Goal: Check status: Check status

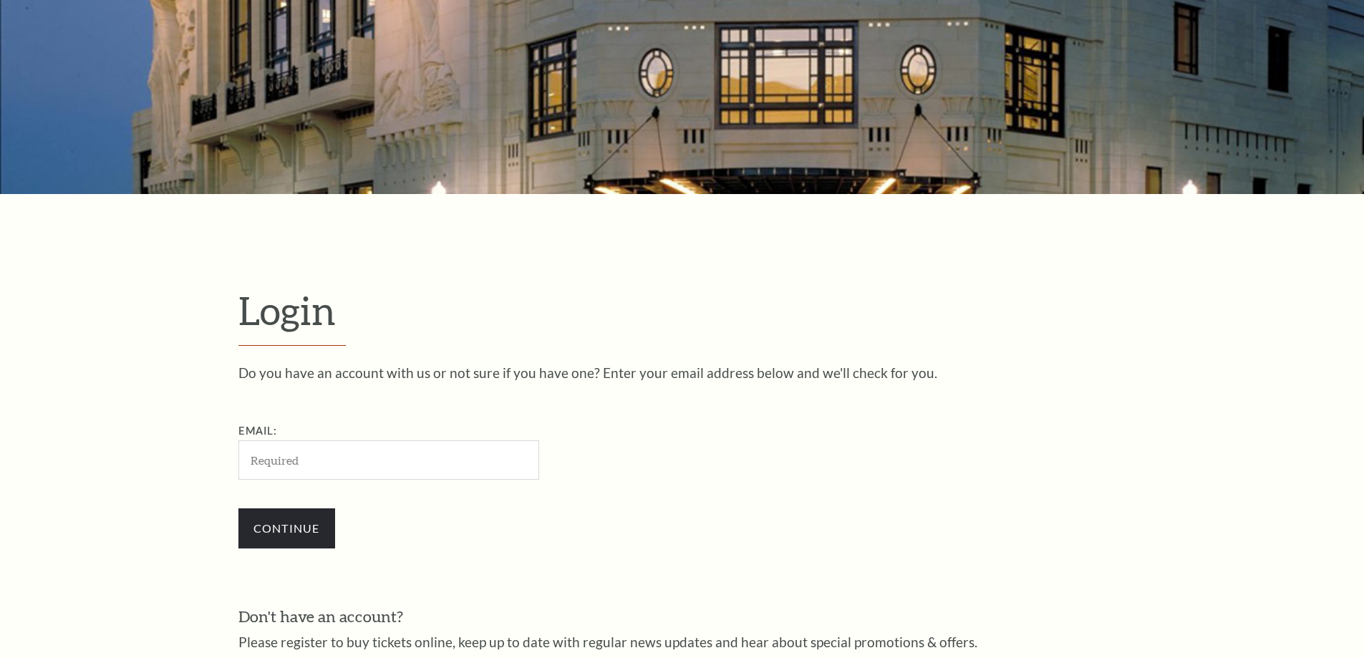
scroll to position [228, 0]
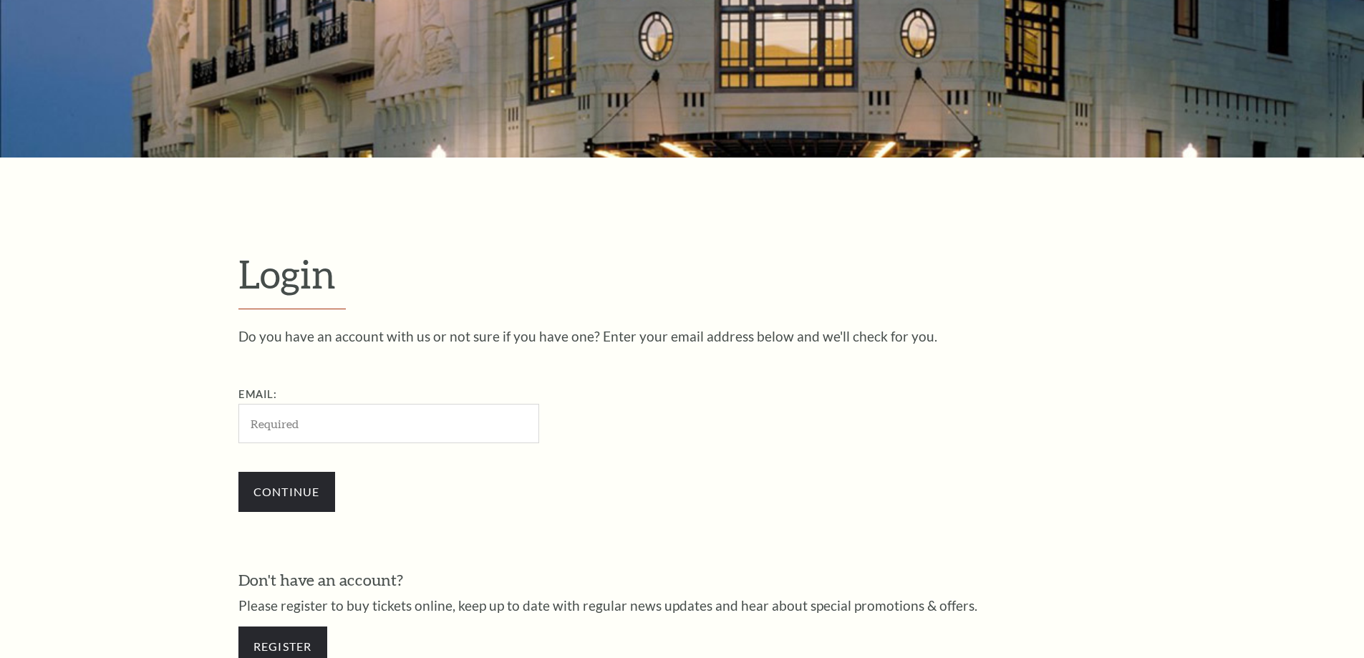
click at [408, 414] on input "Email:" at bounding box center [388, 423] width 301 height 39
type input "[EMAIL_ADDRESS][DOMAIN_NAME]"
click at [300, 485] on input "Continue" at bounding box center [286, 492] width 97 height 40
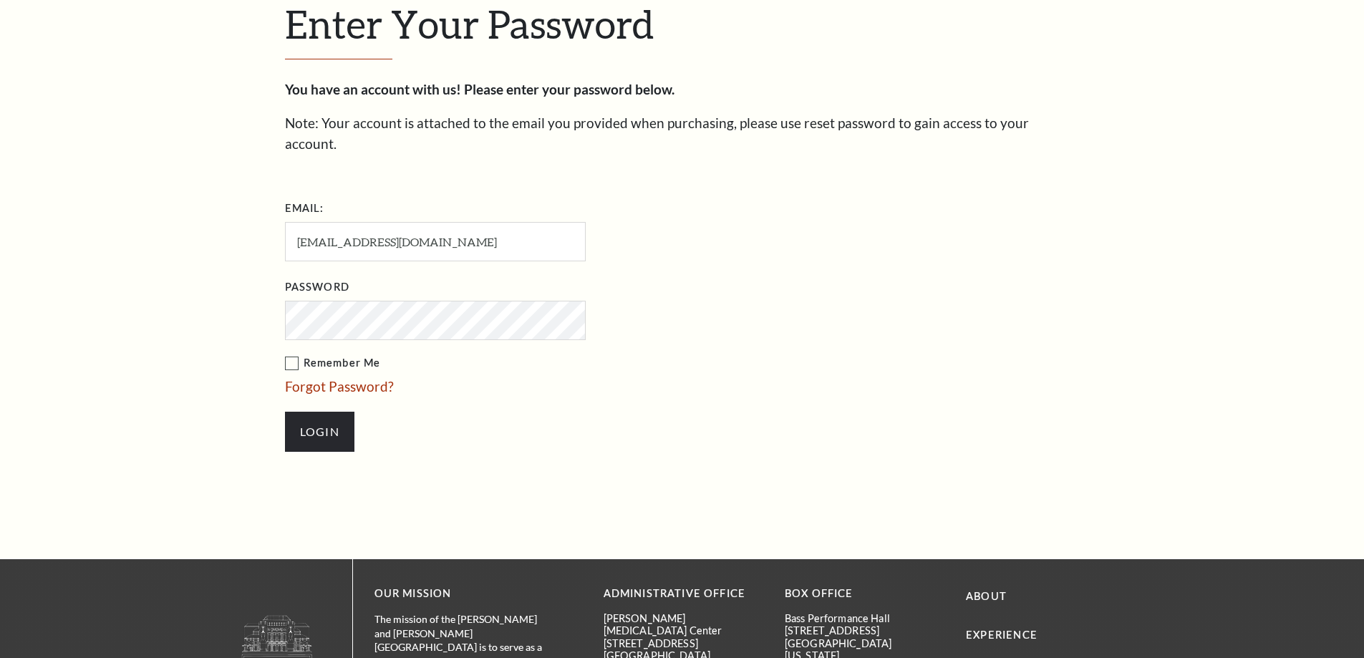
scroll to position [493, 0]
click at [339, 411] on input "Login" at bounding box center [319, 431] width 69 height 40
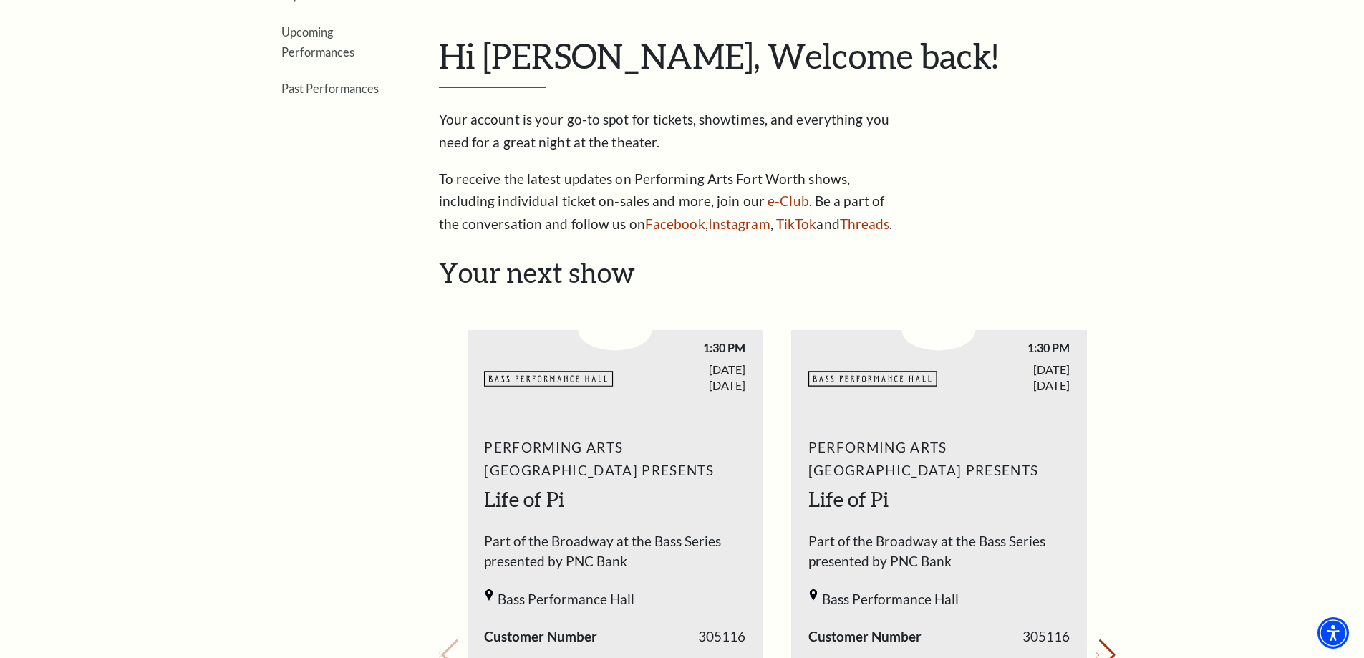
scroll to position [215, 0]
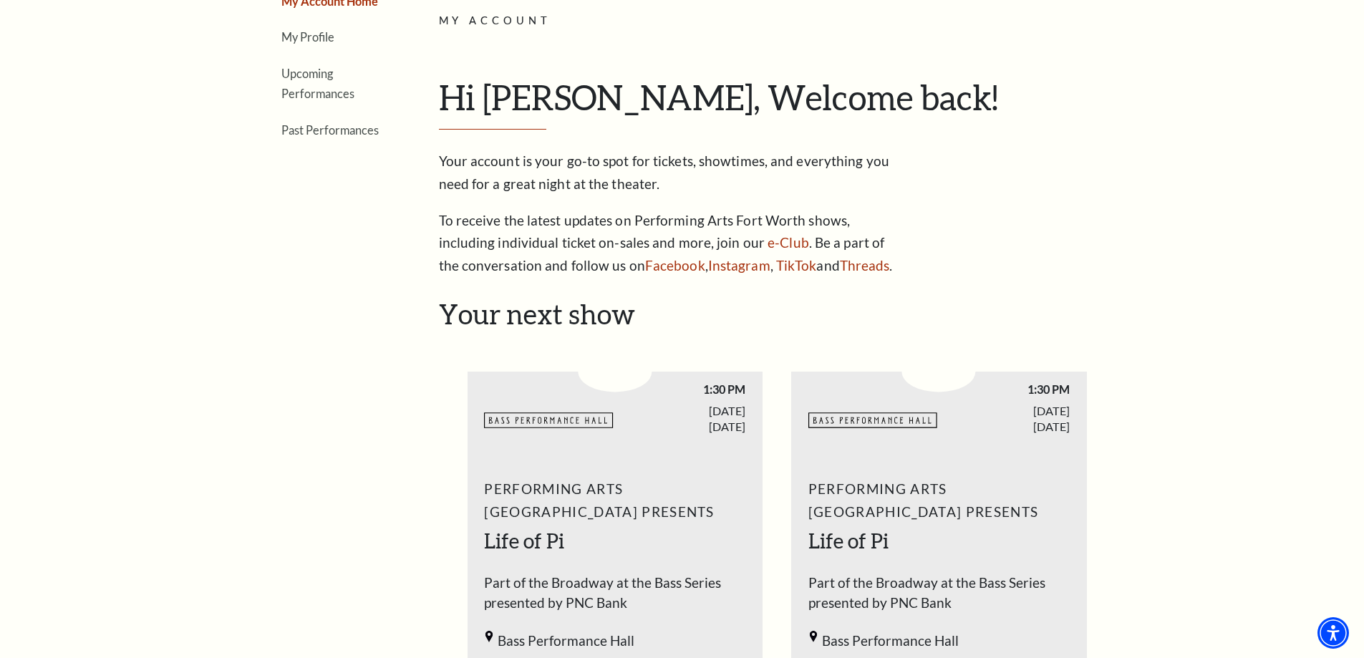
click at [931, 274] on div "My Account Hi Becky, Welcome back! My Account Home My Profile Upcoming Performa…" at bounding box center [777, 145] width 676 height 266
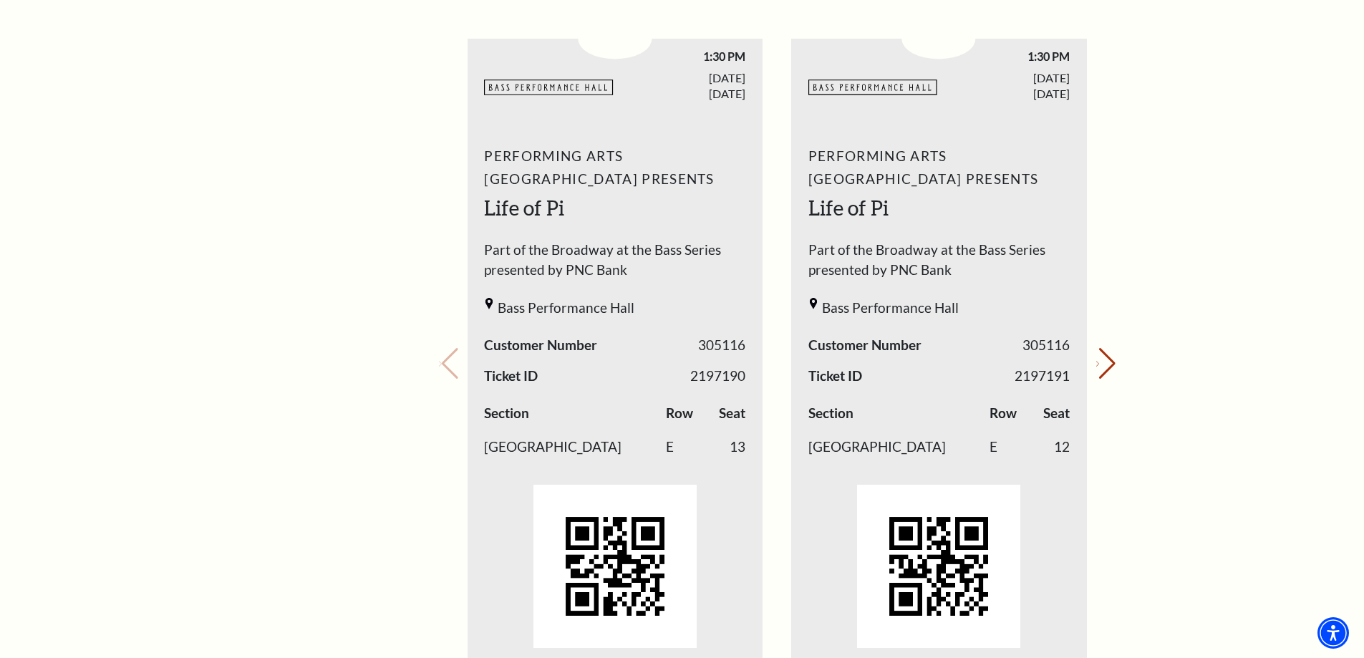
scroll to position [573, 0]
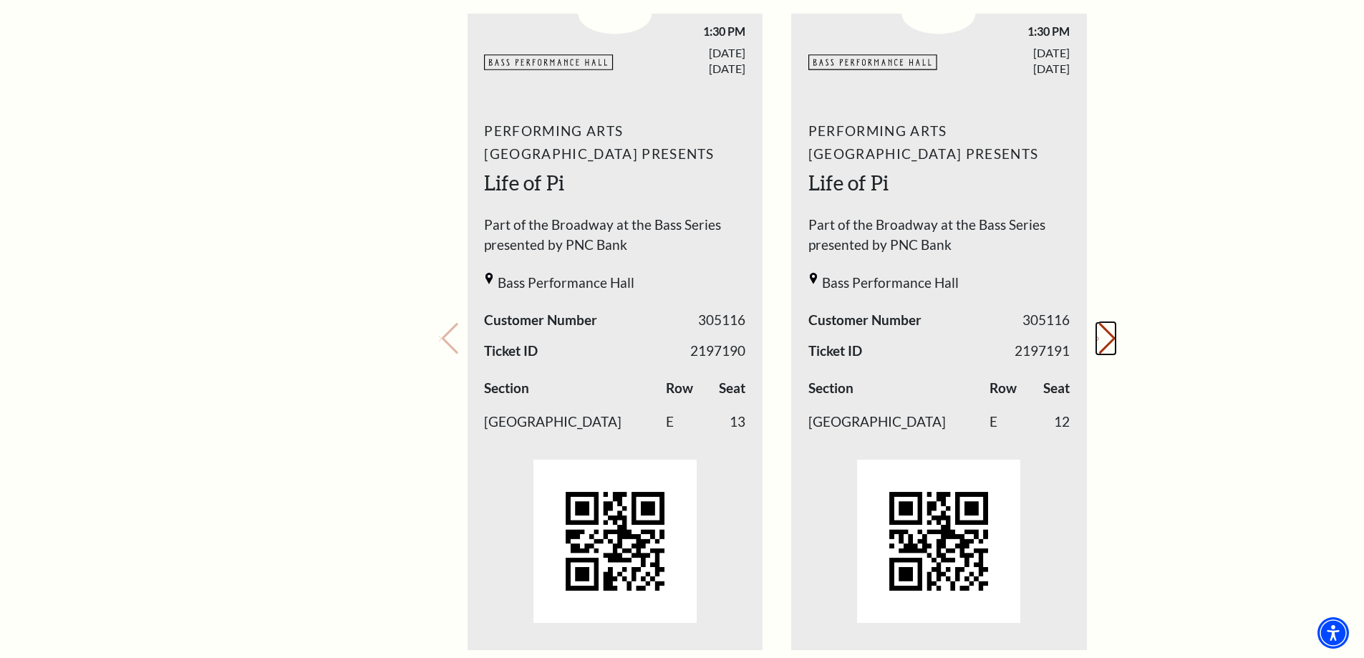
click at [1102, 339] on button "Next slide." at bounding box center [1105, 338] width 19 height 31
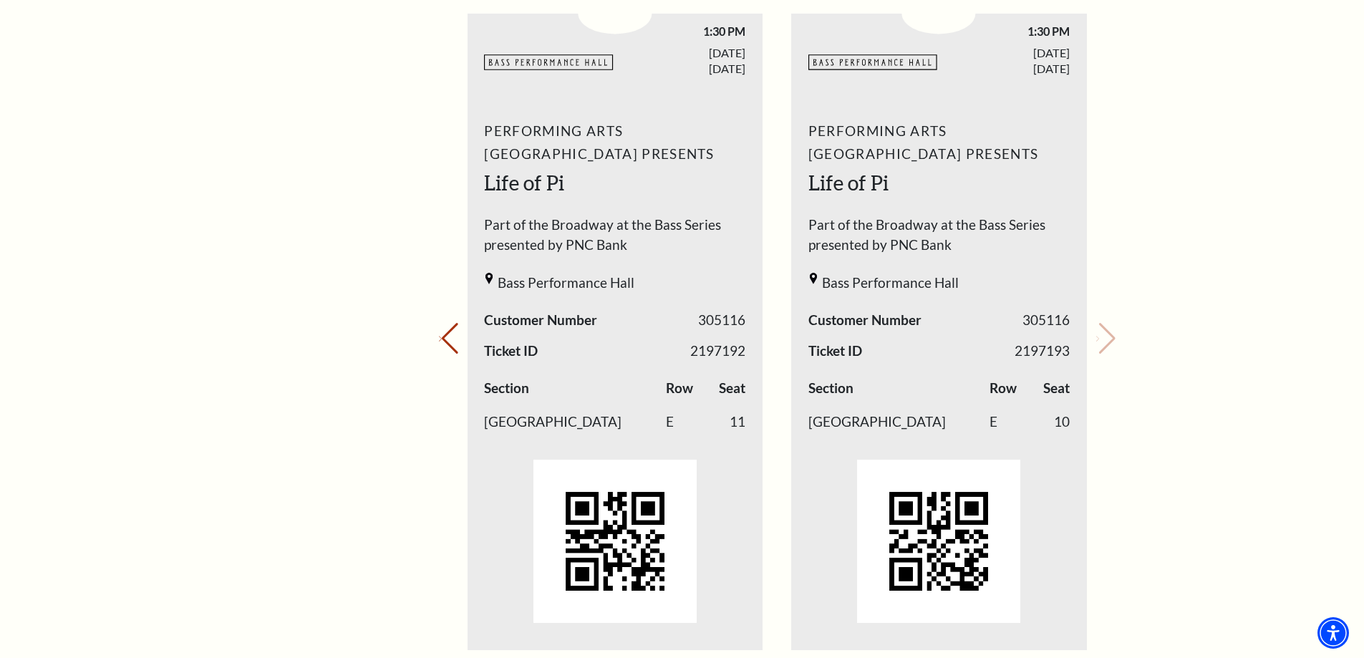
click at [1102, 339] on div "Your next show Previous slide. Next slide." at bounding box center [777, 319] width 676 height 758
click at [456, 339] on button "Previous slide." at bounding box center [448, 338] width 19 height 31
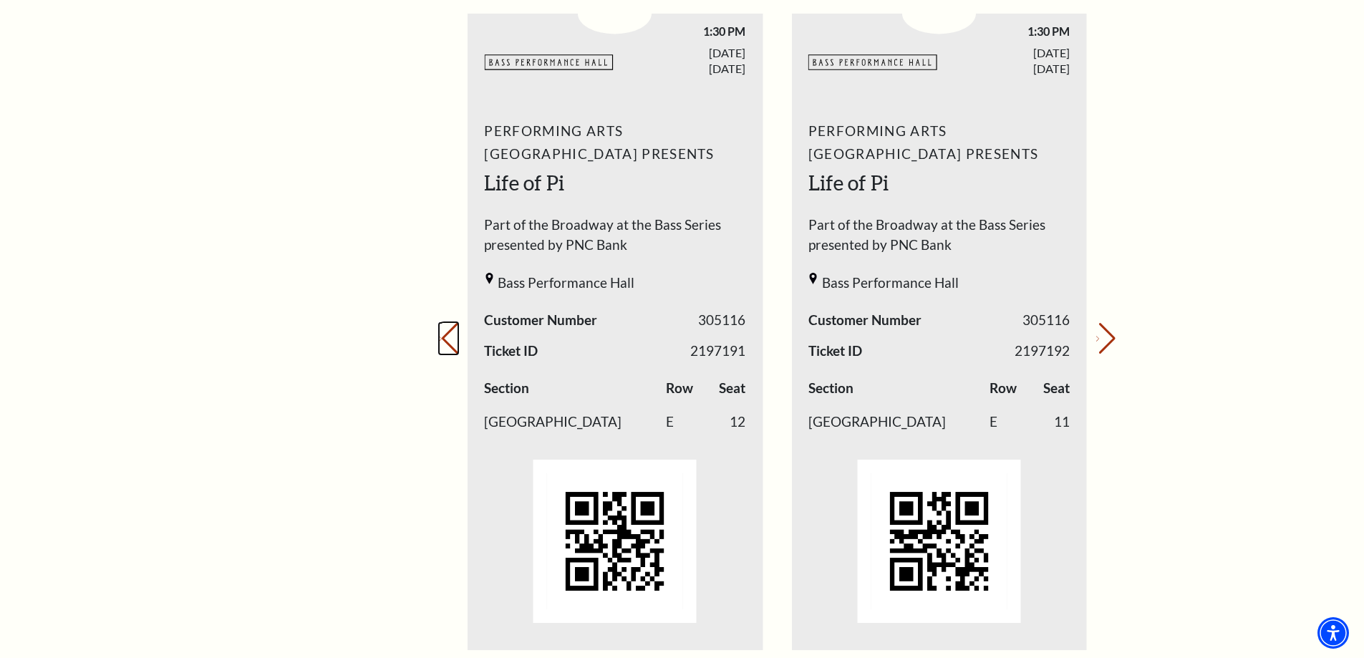
click at [456, 338] on button "Previous slide." at bounding box center [448, 338] width 19 height 31
click at [1099, 338] on button "Next slide." at bounding box center [1105, 338] width 19 height 31
click at [1096, 343] on button "Next slide." at bounding box center [1105, 338] width 19 height 31
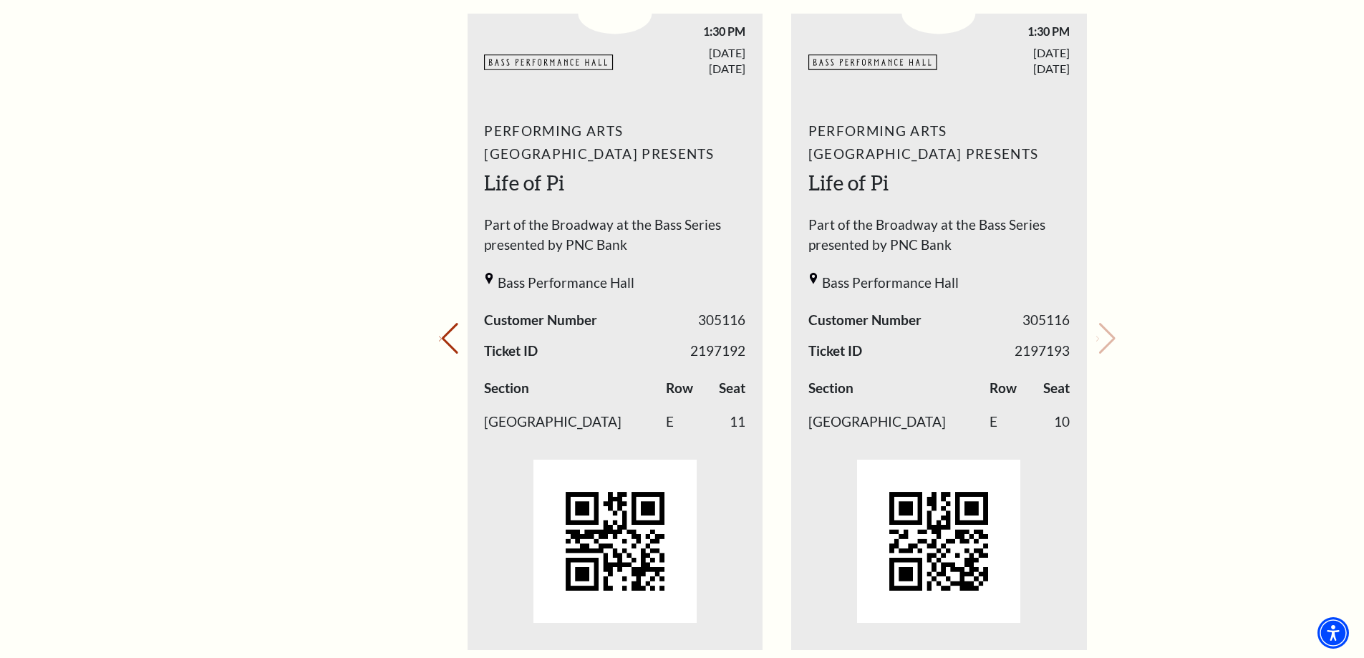
click at [321, 317] on div "My Account Home My Profile Upcoming Performances Past Performances" at bounding box center [311, 483] width 147 height 1845
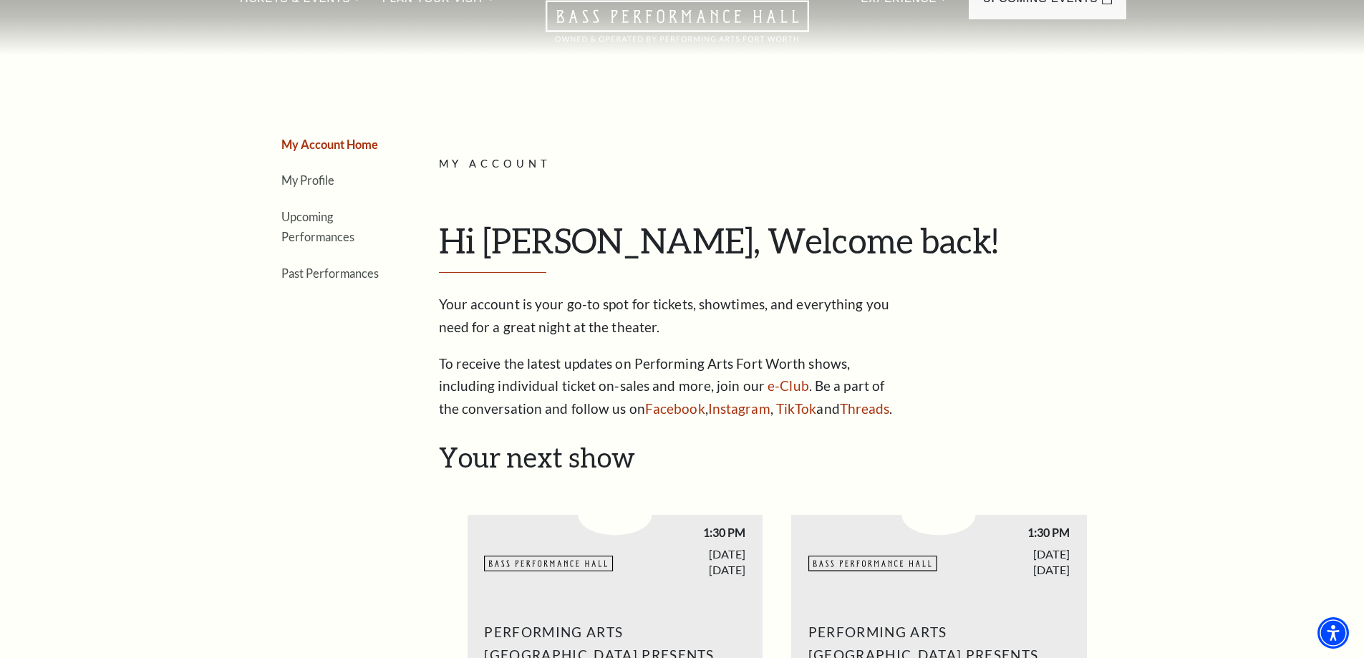
scroll to position [0, 0]
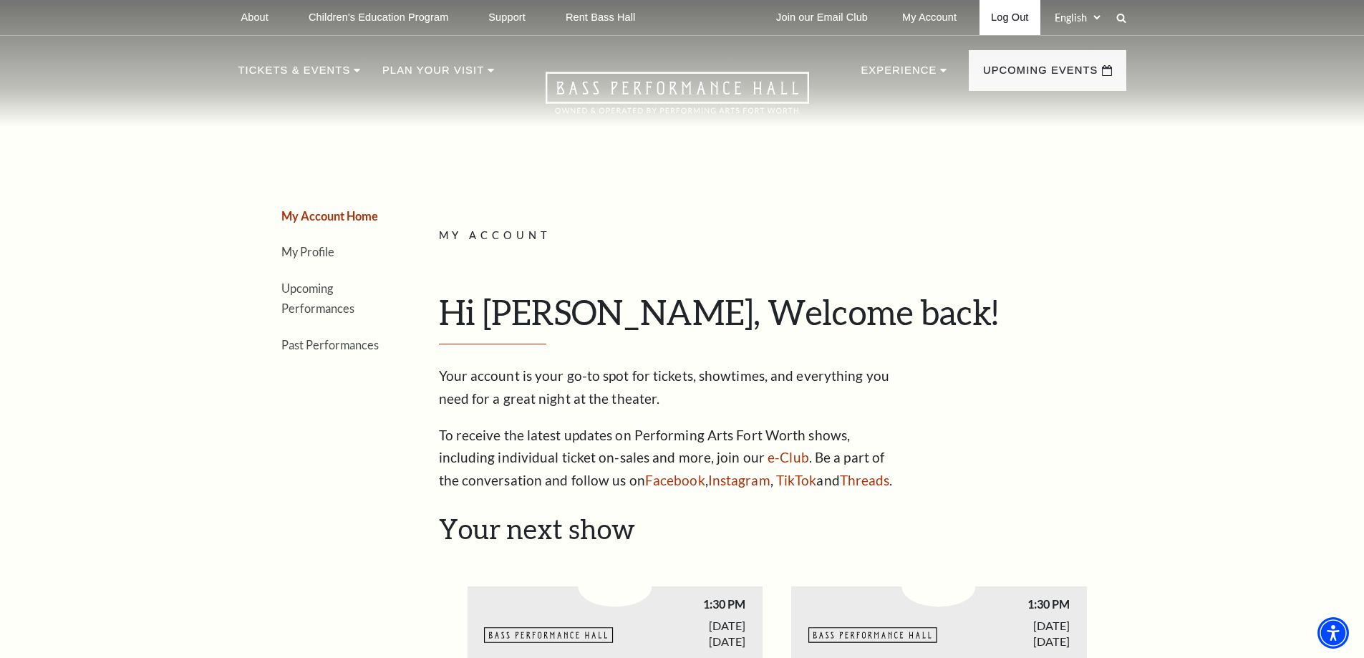
click at [1012, 21] on link "Log Out" at bounding box center [1009, 17] width 60 height 35
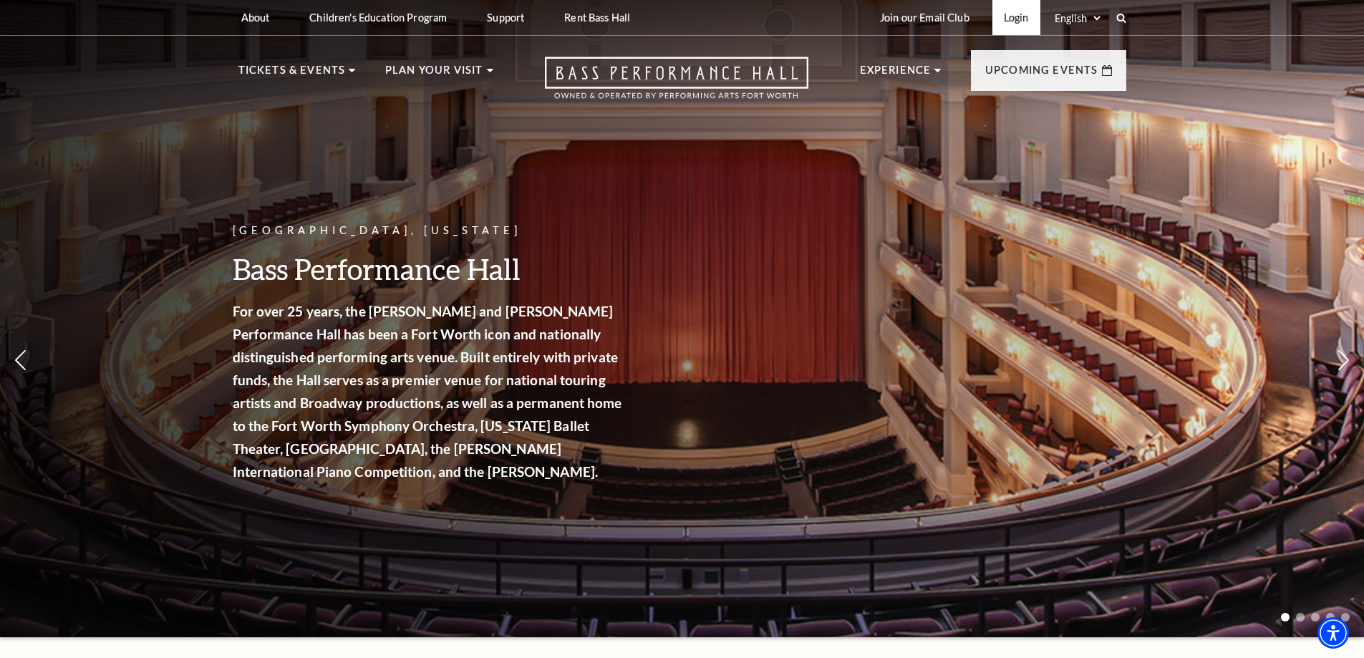
click at [1022, 14] on link "Login" at bounding box center [1016, 17] width 48 height 35
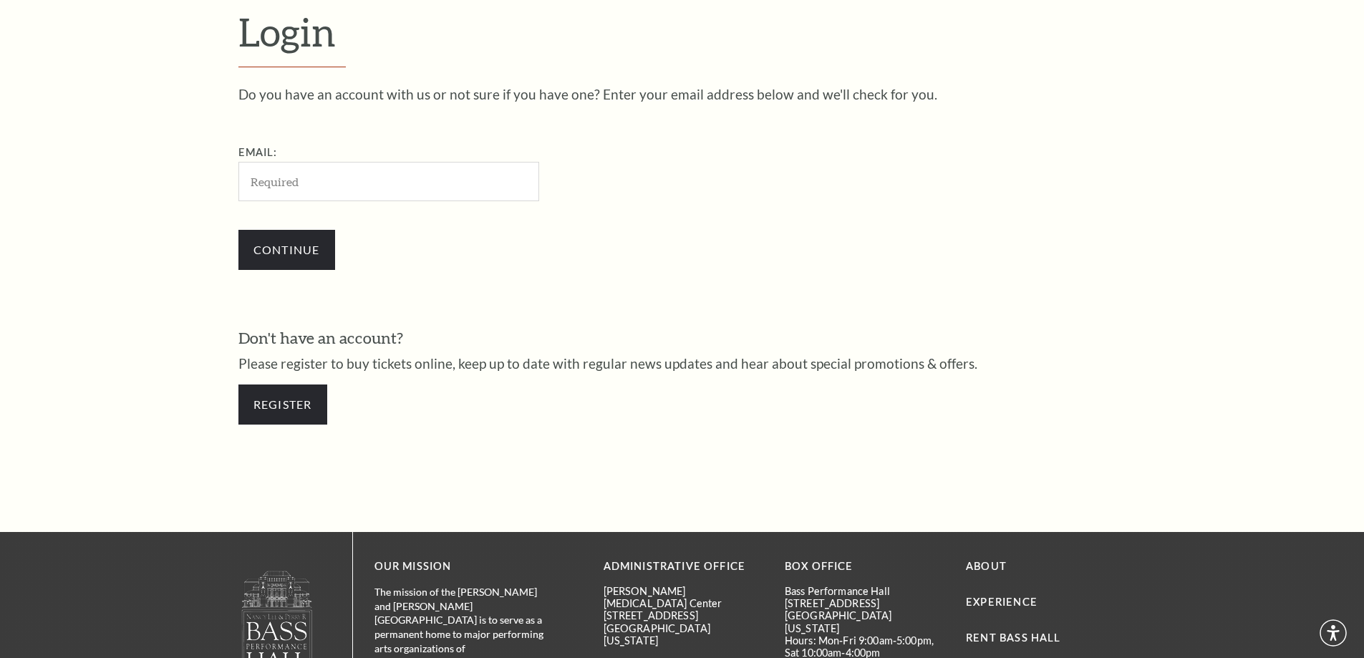
scroll to position [479, 0]
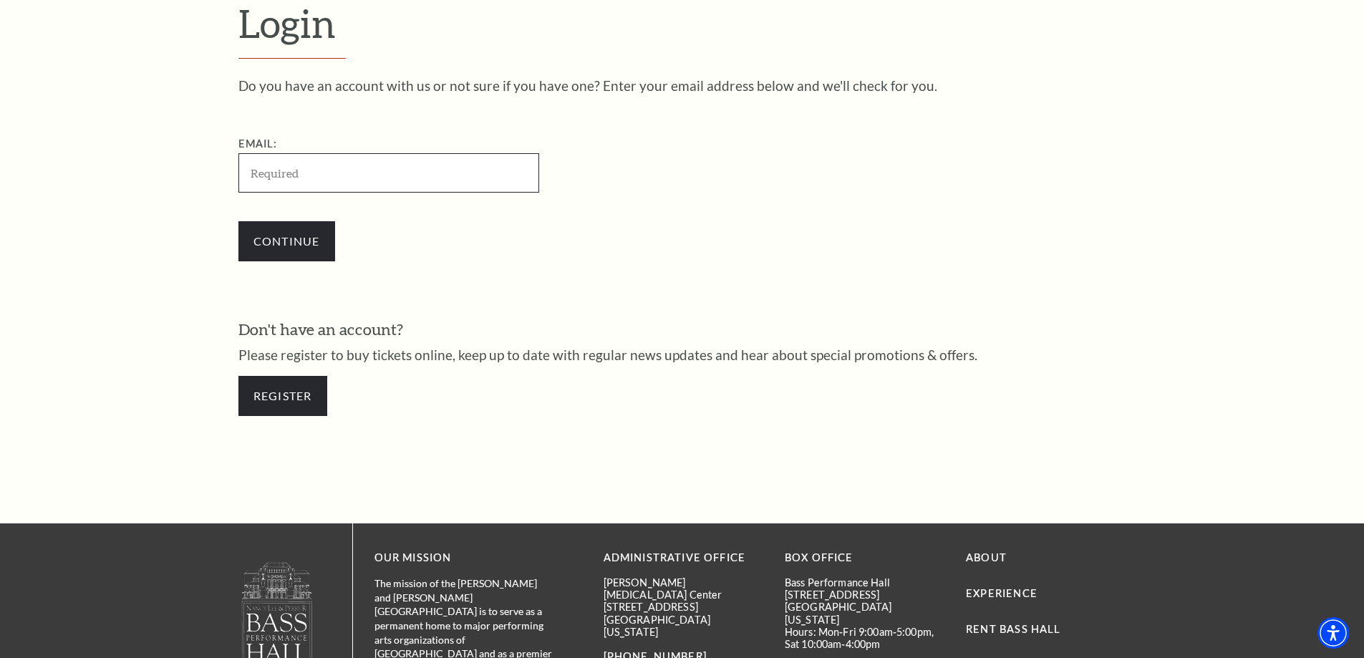
drag, startPoint x: 367, startPoint y: 179, endPoint x: 379, endPoint y: 173, distance: 14.1
click at [372, 175] on input "Email:" at bounding box center [388, 172] width 301 height 39
paste input "felixcastillo@lematcha.com"
type input "felixcastillo@lematcha.com"
click at [313, 247] on input "Continue" at bounding box center [286, 241] width 97 height 40
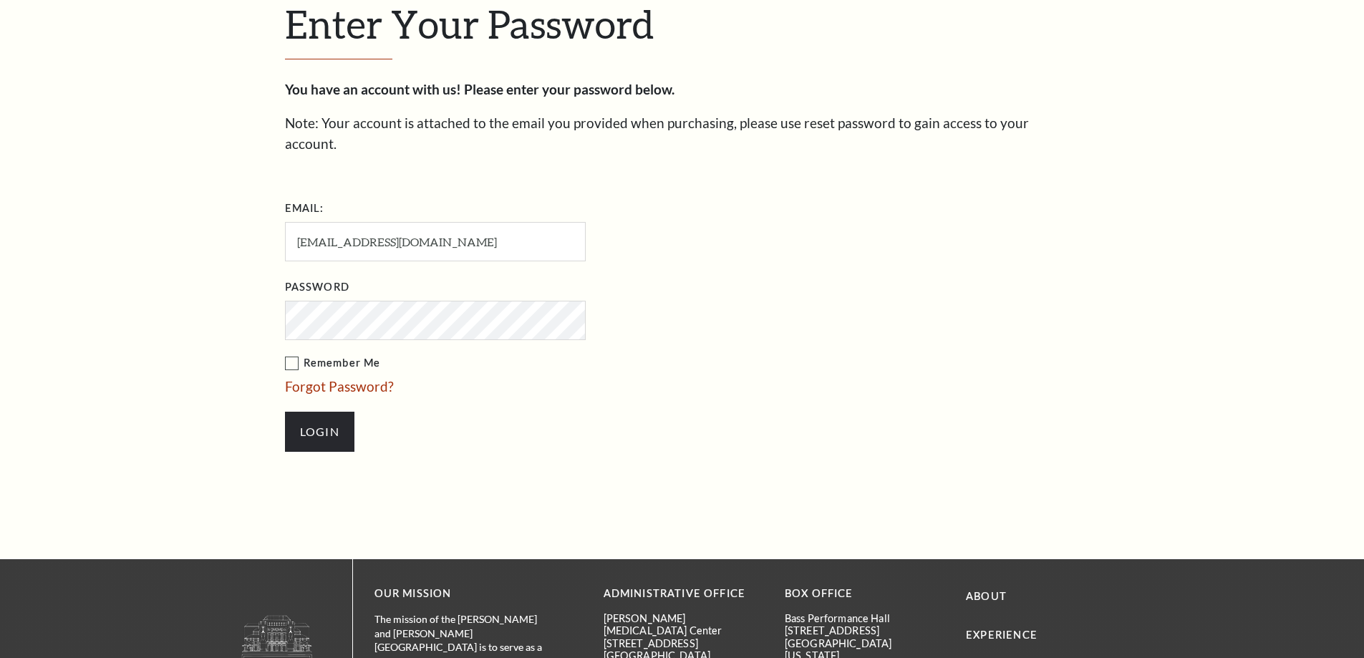
scroll to position [493, 0]
click at [341, 411] on input "Login" at bounding box center [319, 431] width 69 height 40
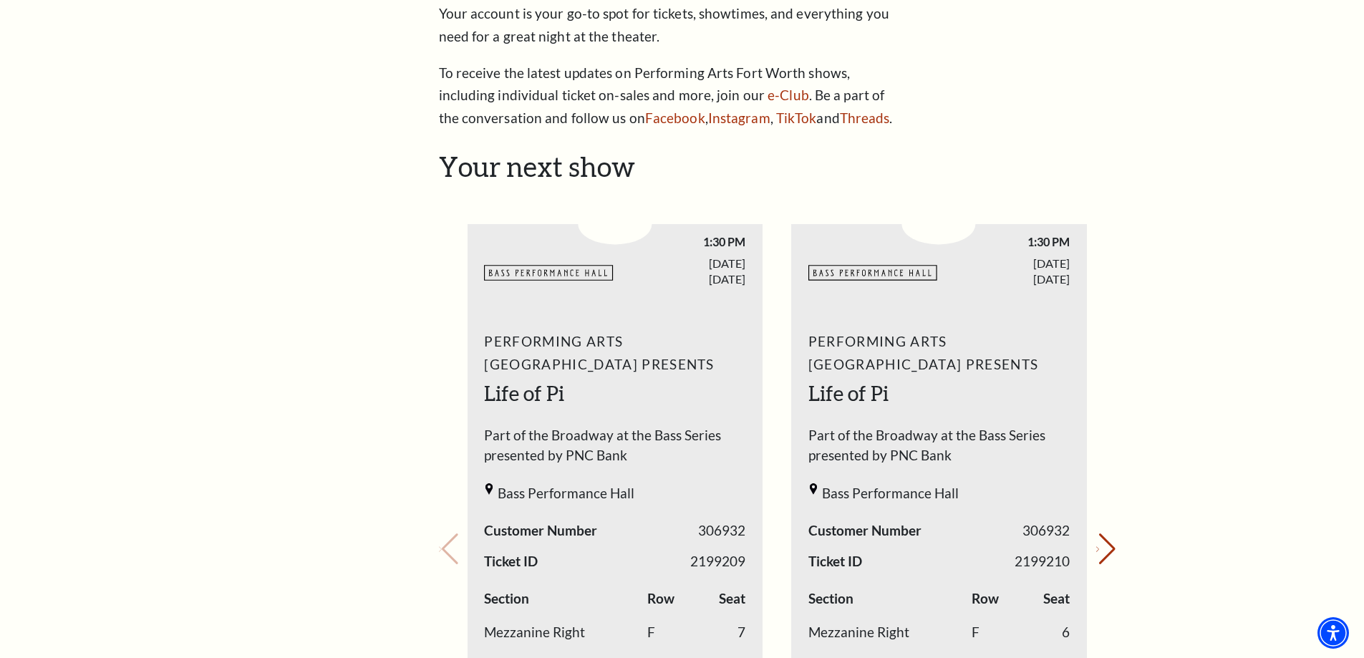
scroll to position [501, 0]
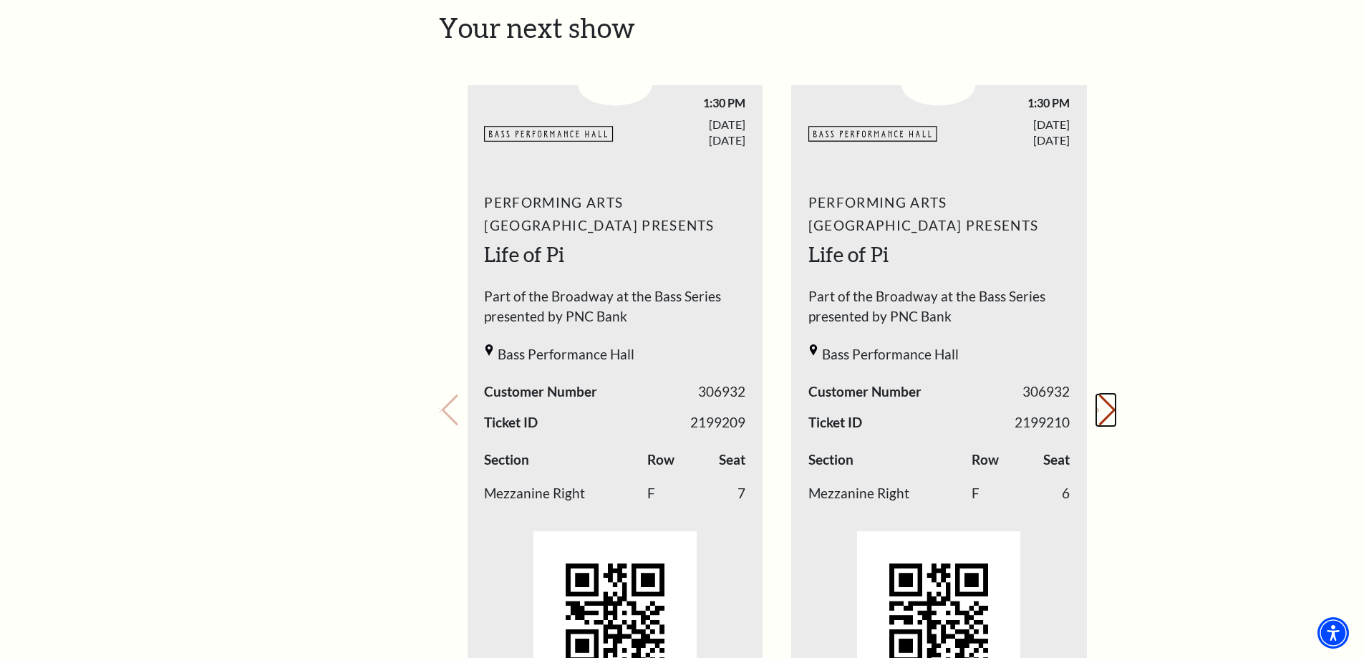
click at [1107, 412] on button "Next slide." at bounding box center [1105, 409] width 19 height 31
click at [458, 412] on button "Previous slide." at bounding box center [448, 409] width 19 height 31
click at [1101, 402] on button "Next slide." at bounding box center [1105, 409] width 19 height 31
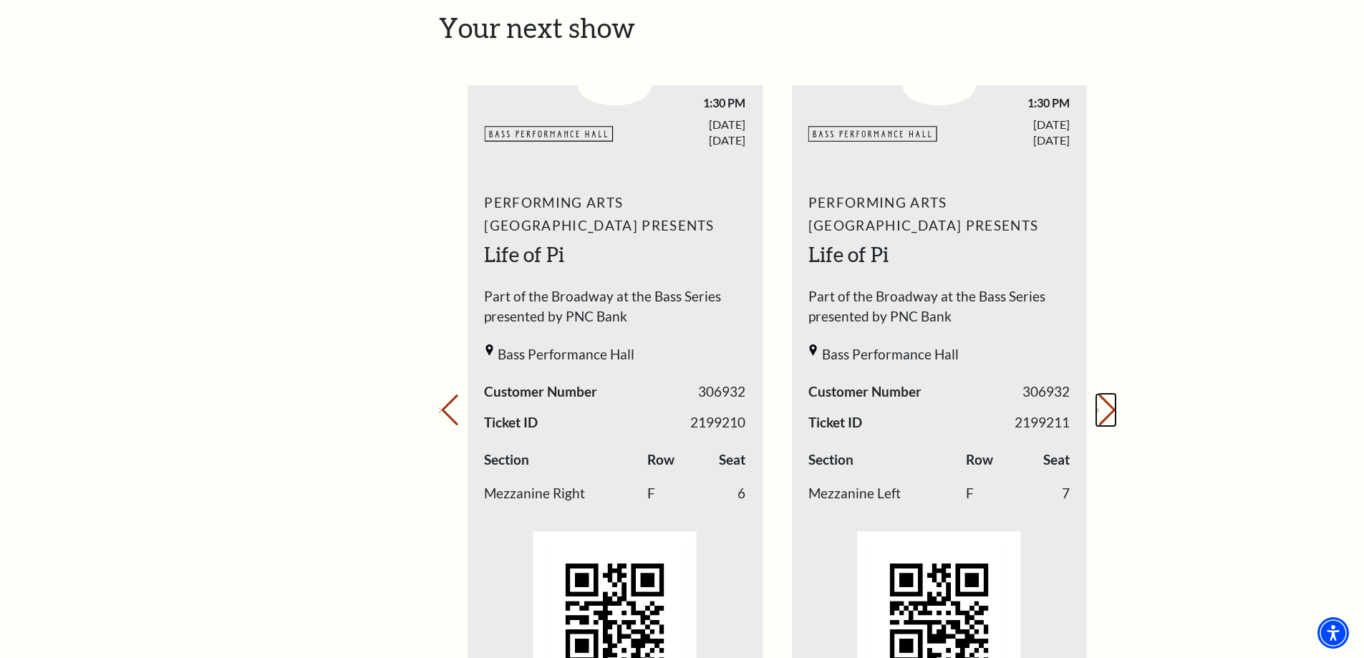
click at [1105, 399] on button "Next slide." at bounding box center [1105, 409] width 19 height 31
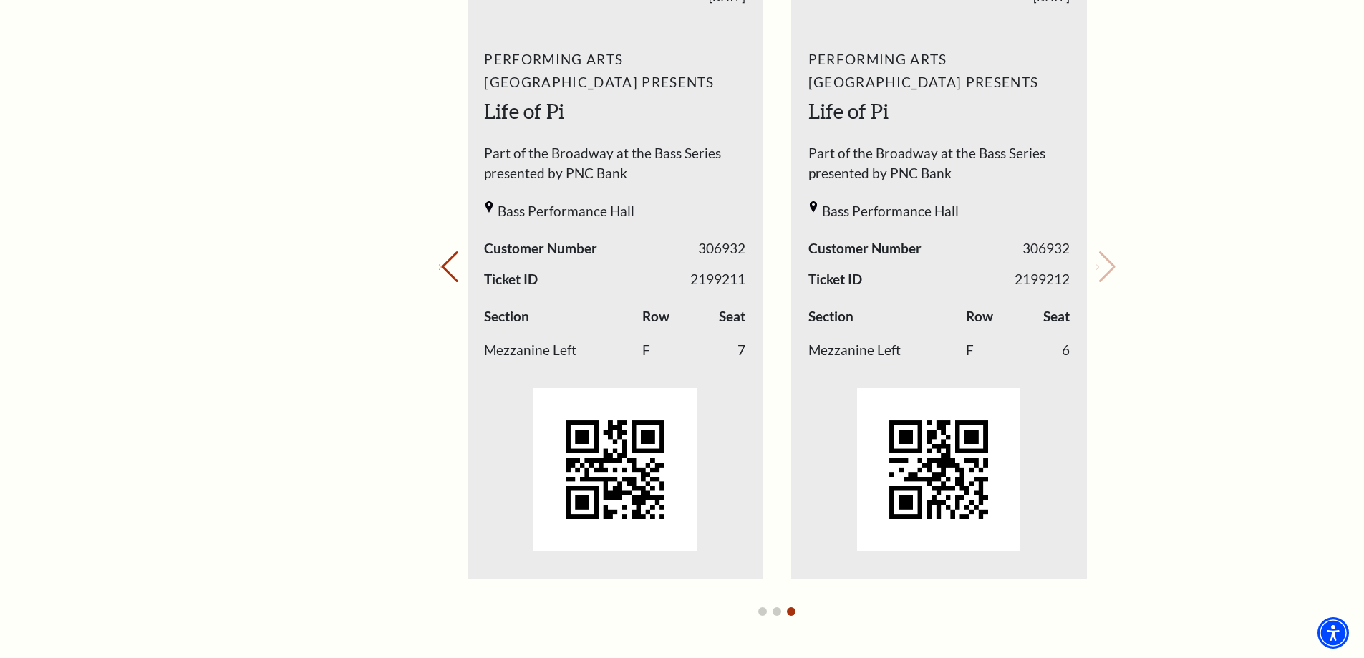
scroll to position [573, 0]
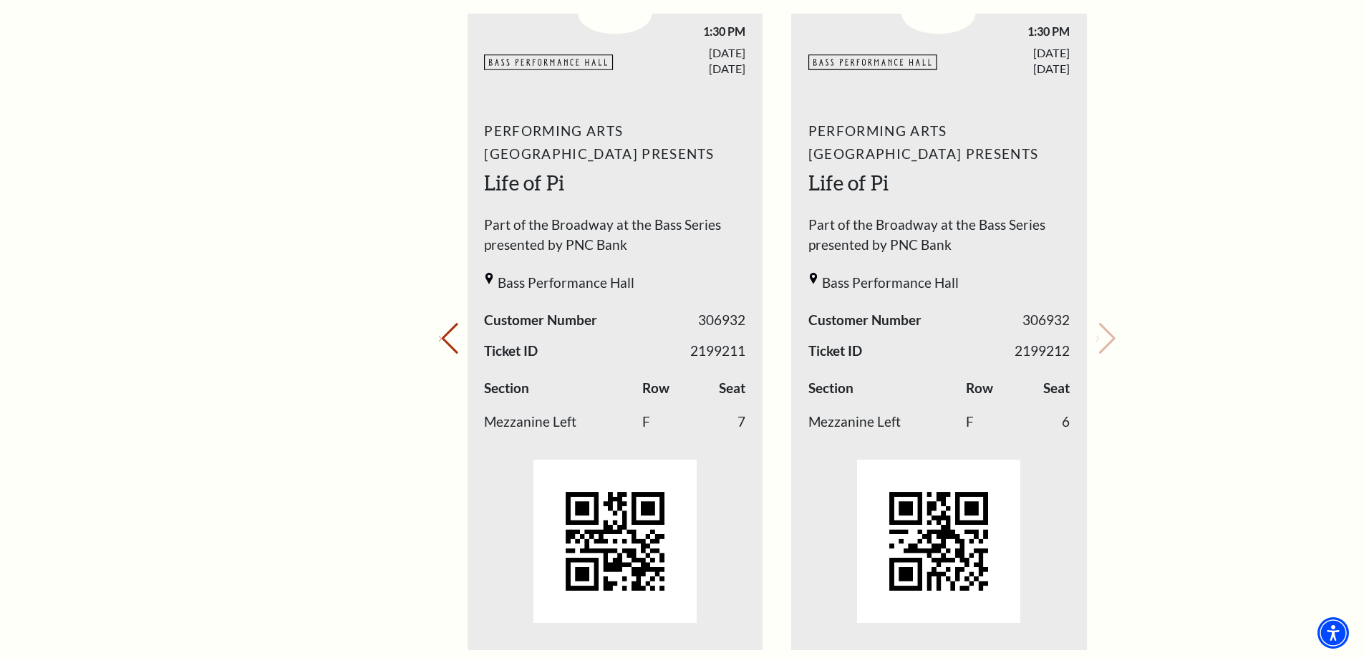
drag, startPoint x: 1176, startPoint y: 180, endPoint x: 1188, endPoint y: 178, distance: 11.8
click at [1178, 180] on div "My Account Home My Profile Upcoming Performances Past Performances Loading... M…" at bounding box center [682, 483] width 1364 height 2031
click at [1251, 162] on div "My Account Home My Profile Upcoming Performances Past Performances Loading... M…" at bounding box center [682, 483] width 1364 height 2031
click at [455, 338] on button "Previous slide." at bounding box center [448, 338] width 19 height 31
click at [449, 255] on div "Your next show Previous slide. Next slide." at bounding box center [777, 319] width 676 height 758
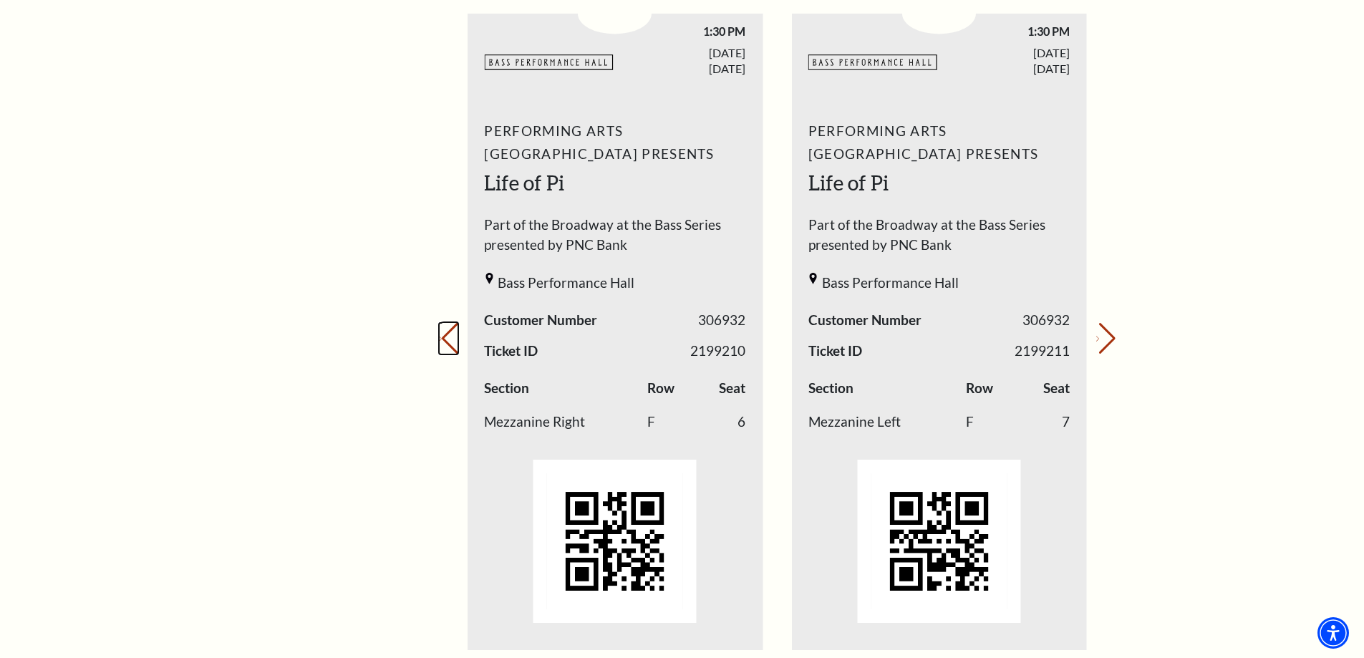
click at [458, 331] on button "Previous slide." at bounding box center [448, 338] width 19 height 31
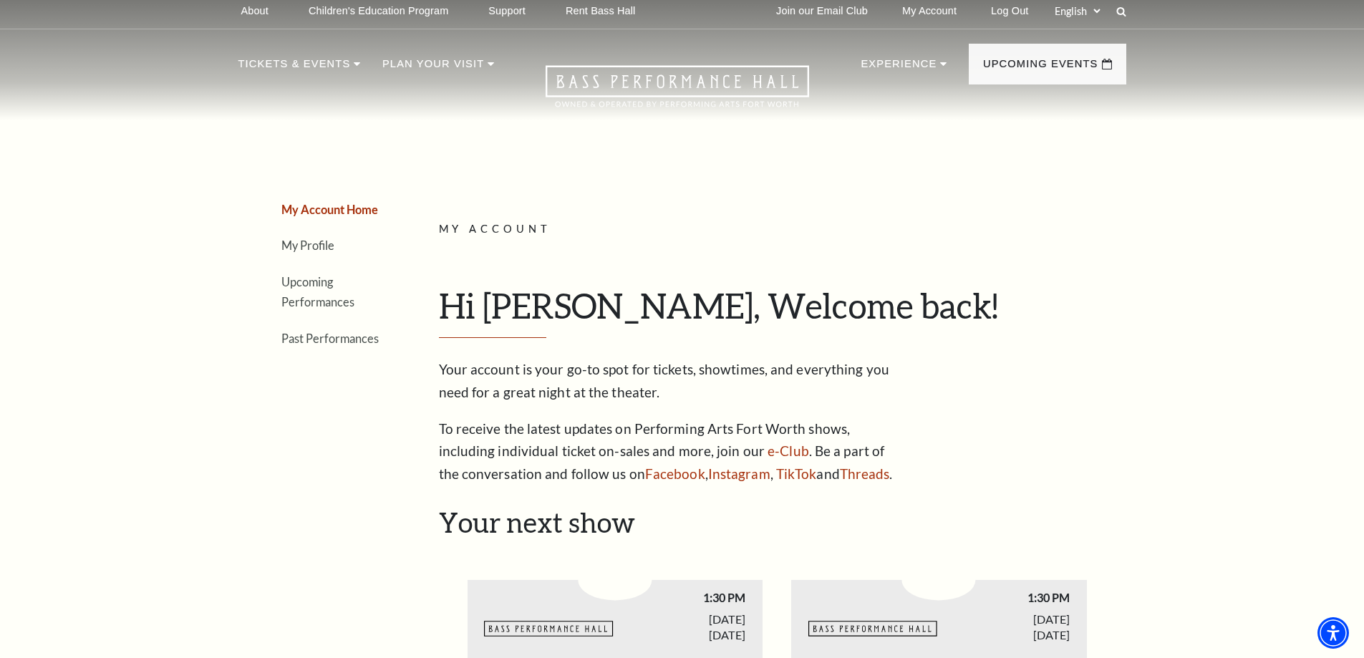
scroll to position [0, 0]
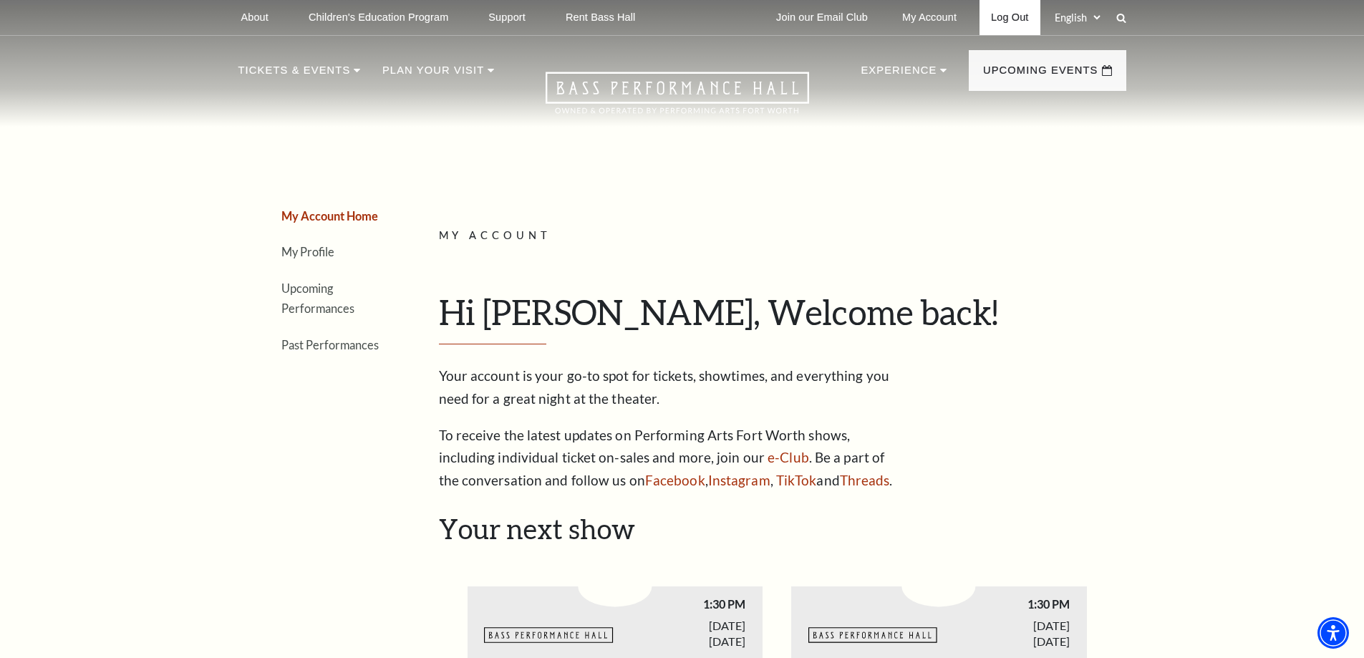
click at [1011, 18] on link "Log Out" at bounding box center [1009, 17] width 60 height 35
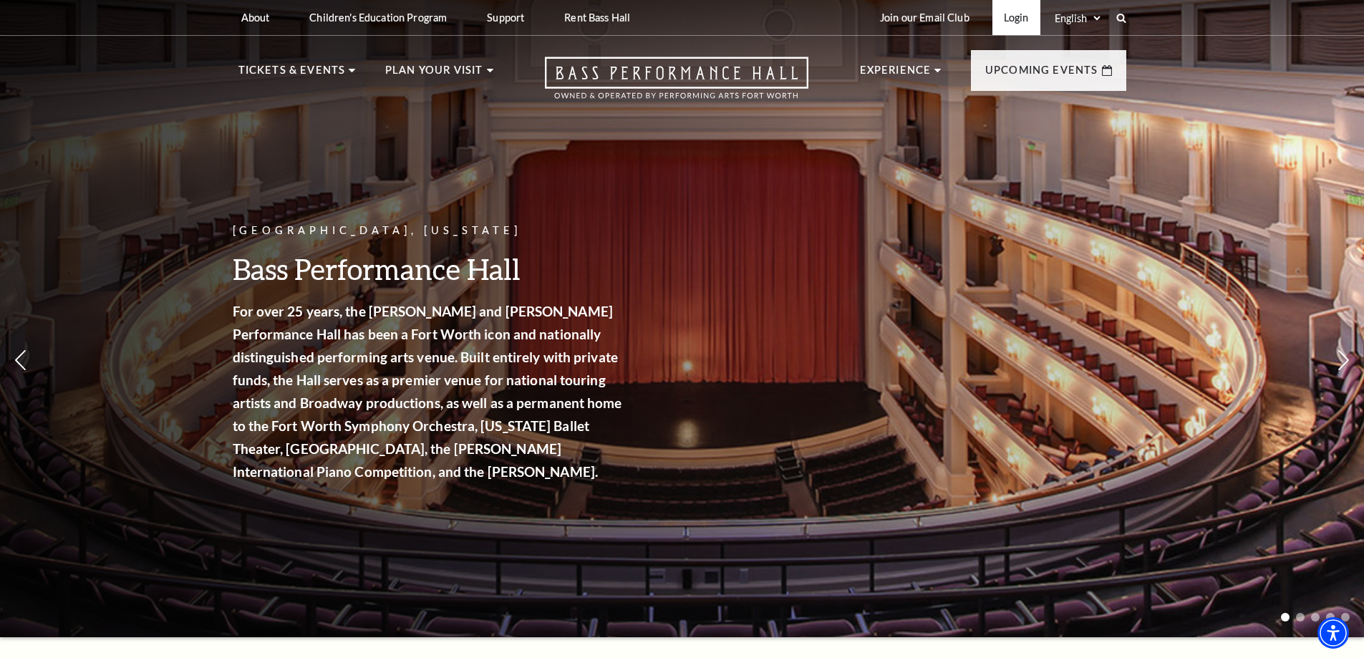
click at [1017, 11] on link "Login" at bounding box center [1016, 17] width 48 height 35
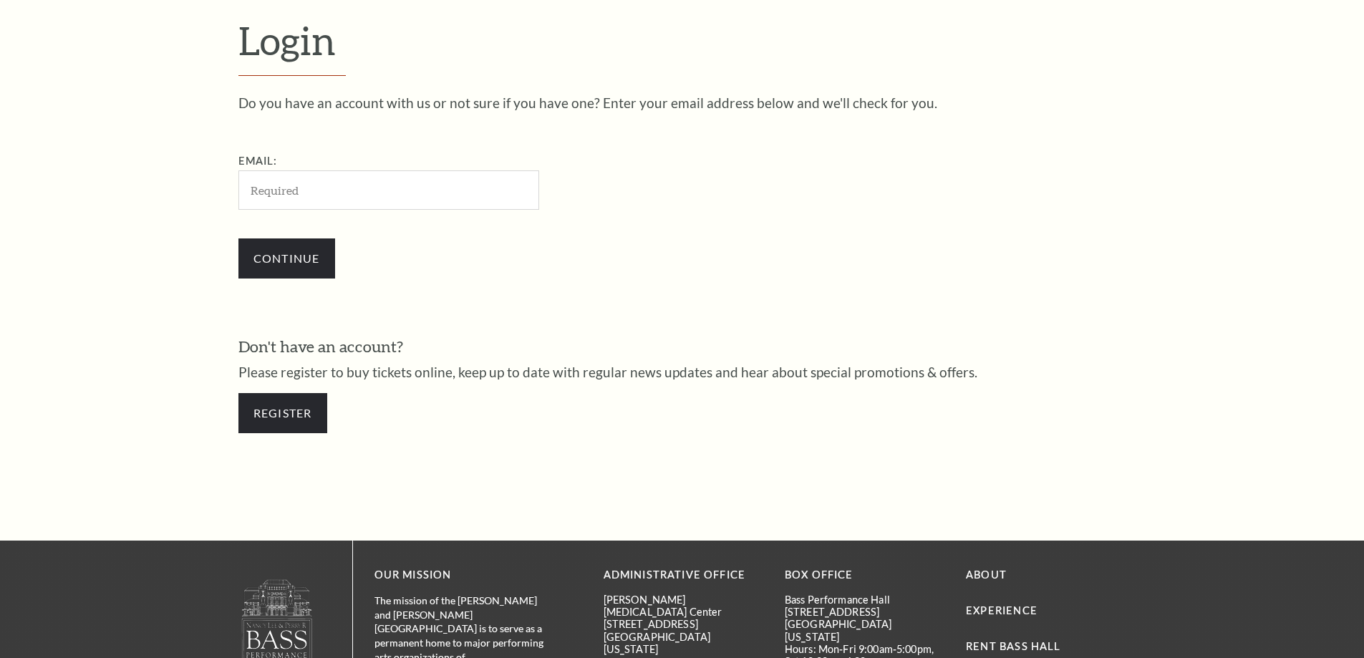
scroll to position [479, 0]
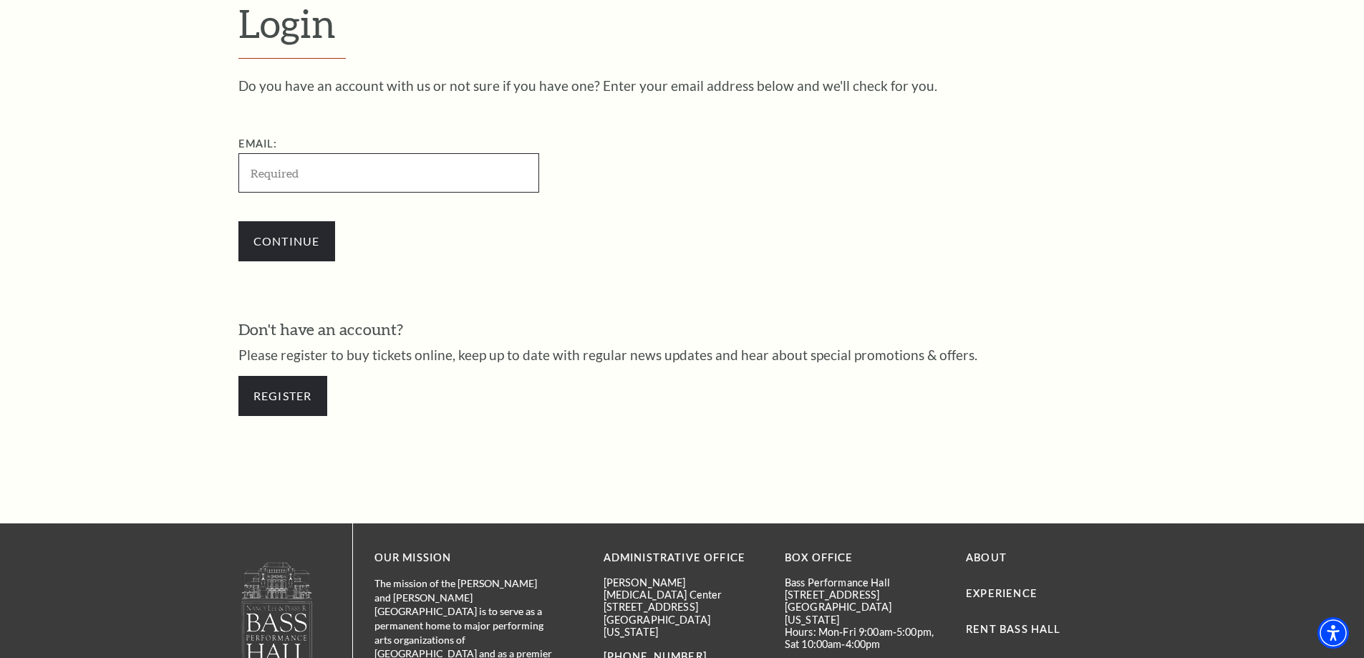
click at [391, 169] on input "Email:" at bounding box center [388, 172] width 301 height 39
paste input "[EMAIL_ADDRESS][DOMAIN_NAME]"
type input "[EMAIL_ADDRESS][DOMAIN_NAME]"
click at [288, 253] on input "Continue" at bounding box center [286, 241] width 97 height 40
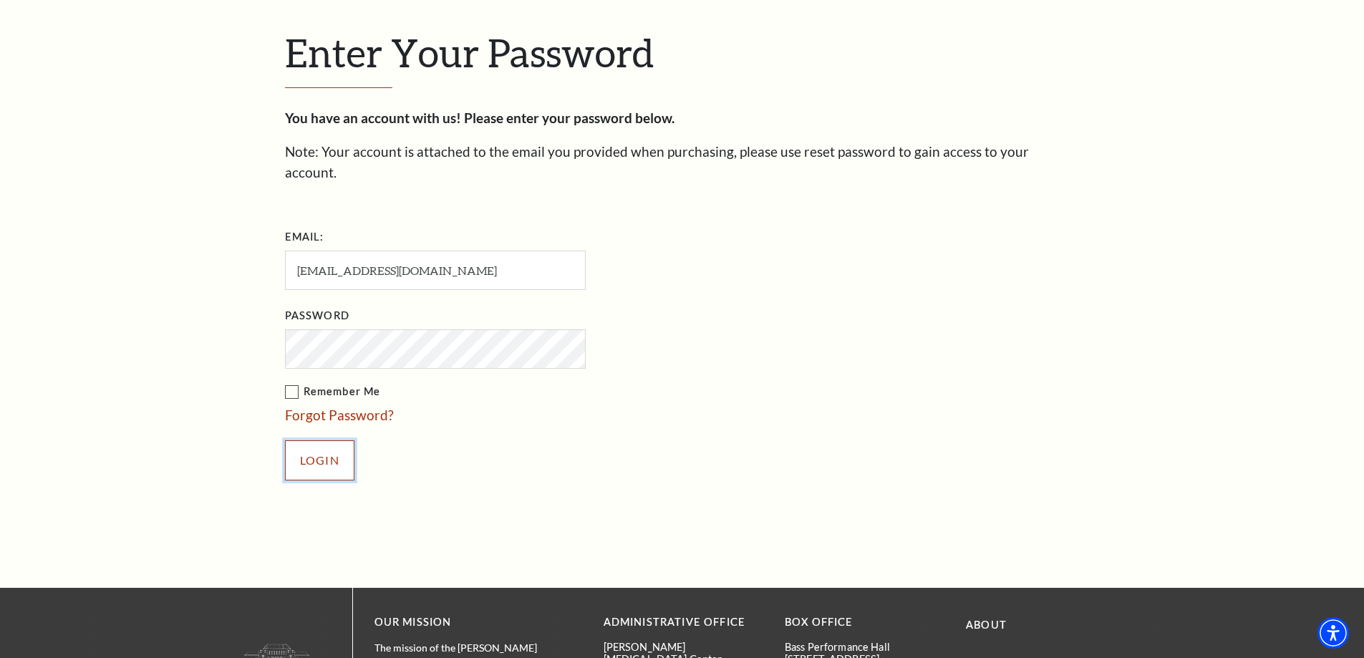
click at [336, 440] on input "Login" at bounding box center [319, 460] width 69 height 40
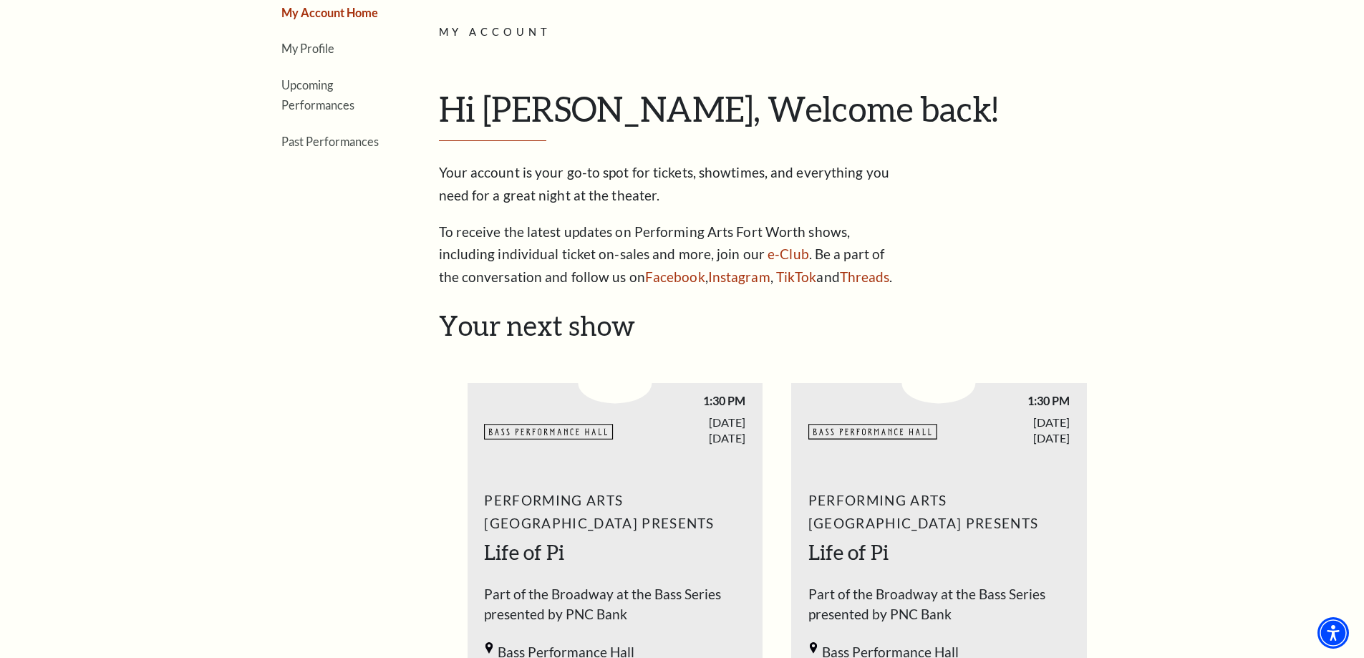
scroll to position [143, 0]
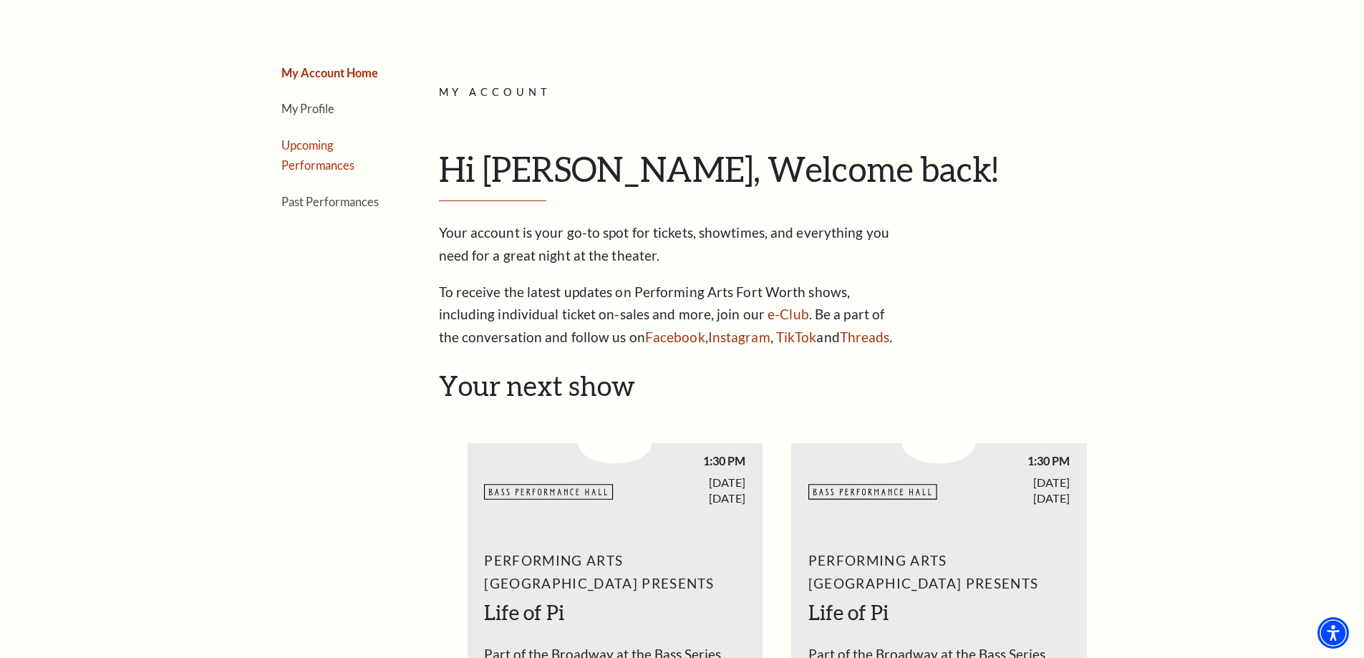
click at [329, 150] on link "Upcoming Performances" at bounding box center [317, 155] width 73 height 34
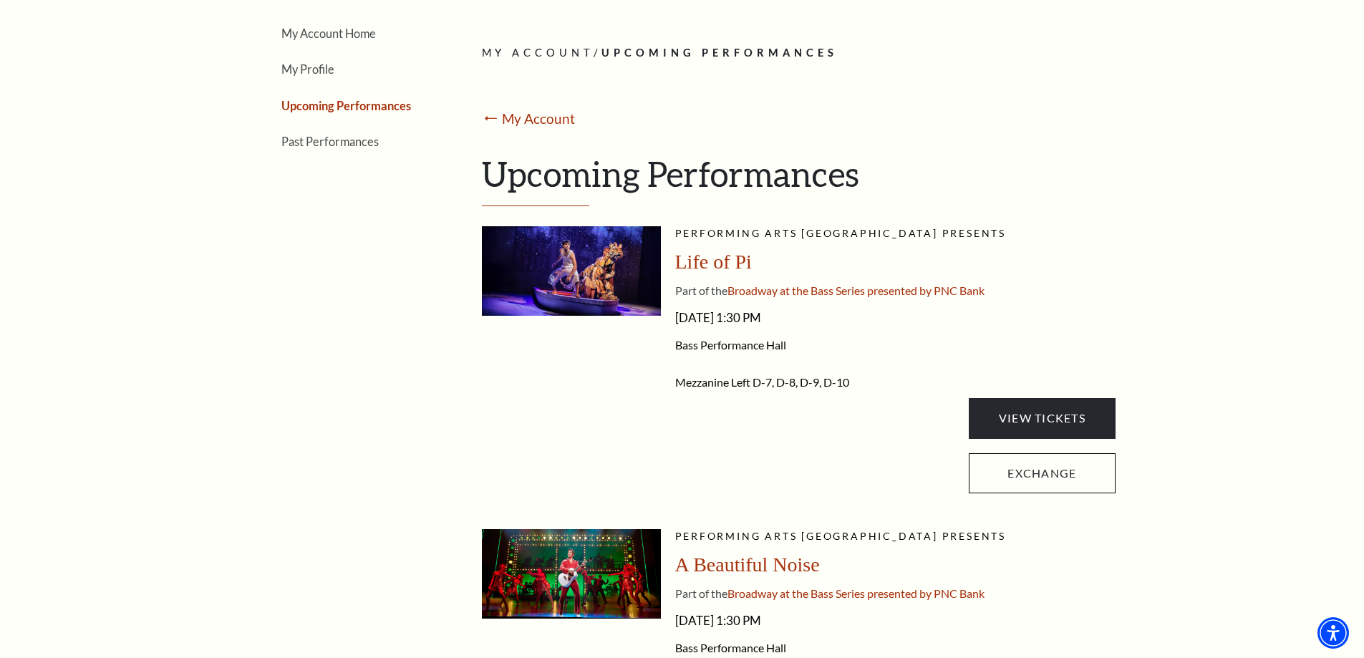
scroll to position [215, 0]
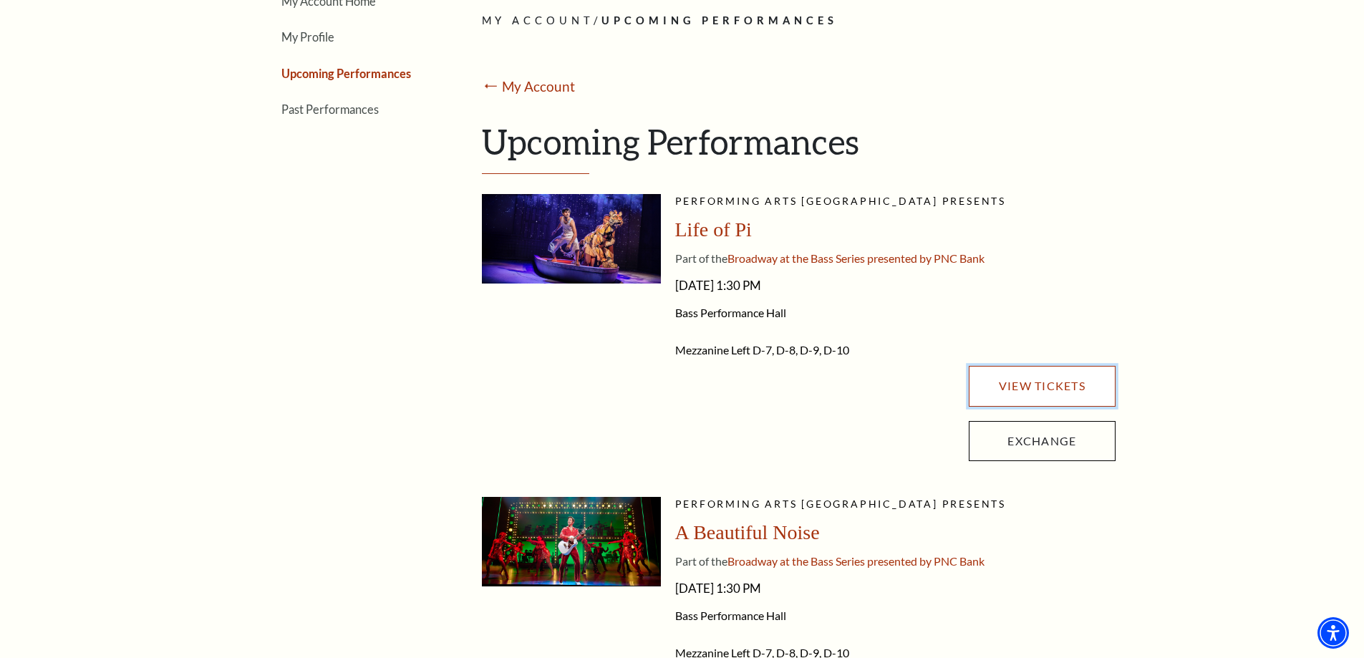
click at [1036, 380] on link "View Tickets" at bounding box center [1042, 386] width 146 height 40
click at [1051, 384] on link "View Tickets" at bounding box center [1042, 386] width 146 height 40
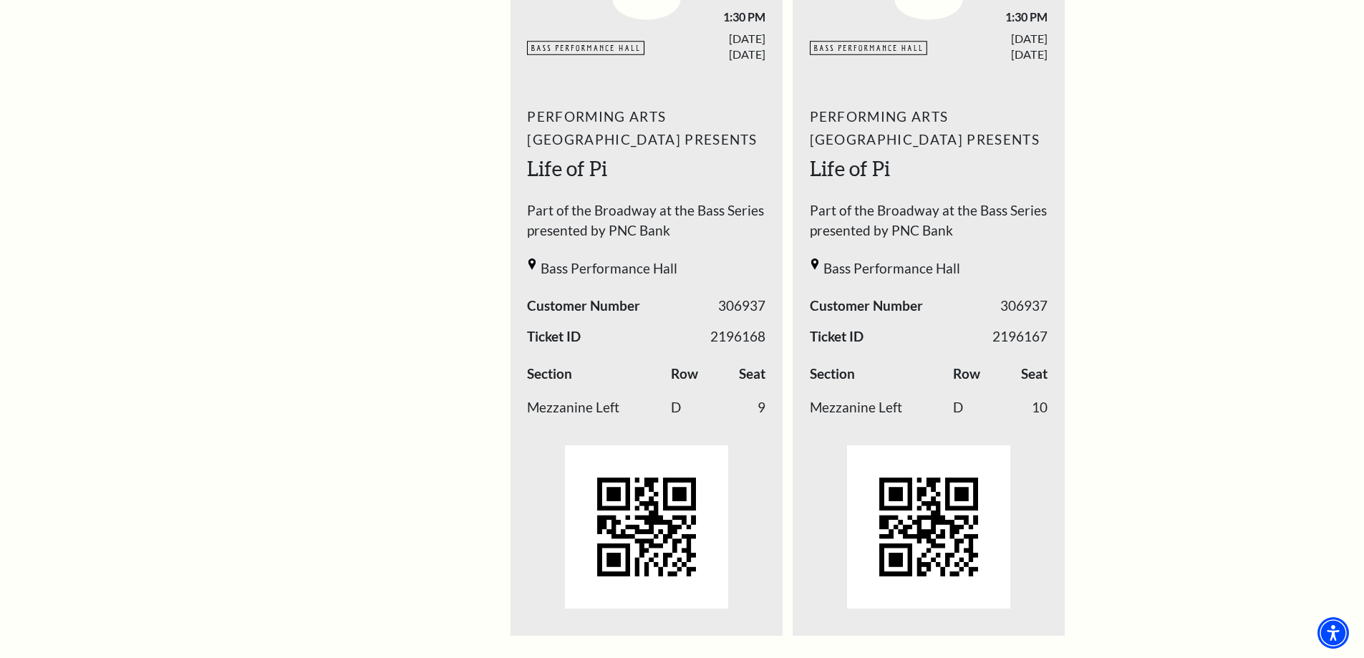
scroll to position [1172, 0]
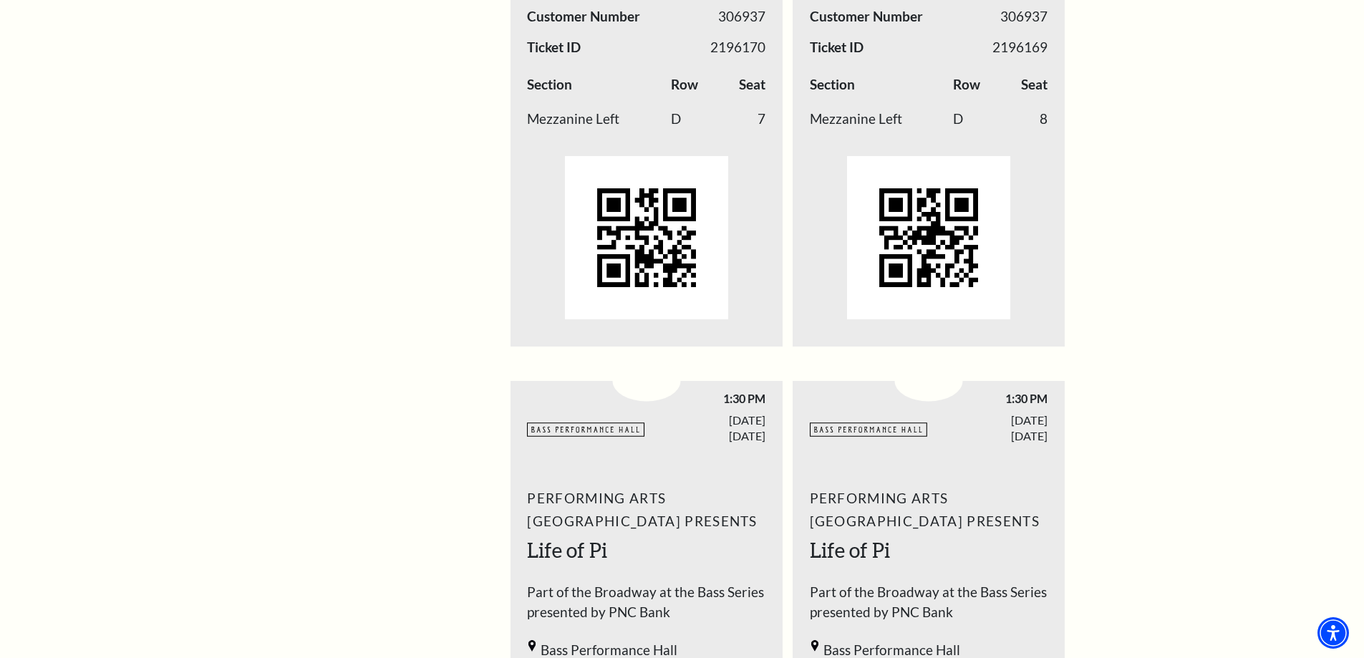
scroll to position [1100, 0]
